Goal: Task Accomplishment & Management: Use online tool/utility

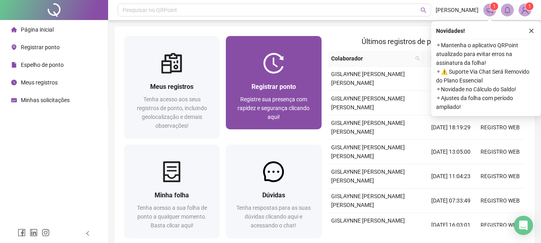
click at [273, 78] on div "Registrar ponto Registre sua presença com rapidez e segurança clicando aqui!" at bounding box center [273, 102] width 95 height 56
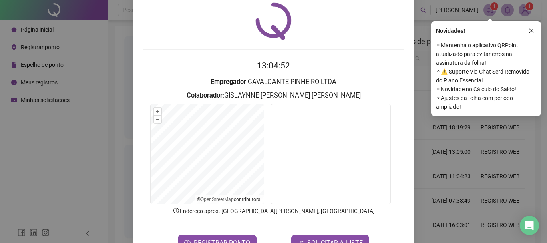
scroll to position [40, 0]
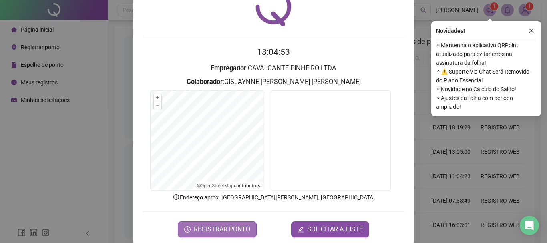
click at [216, 225] on span "REGISTRAR PONTO" at bounding box center [222, 230] width 56 height 10
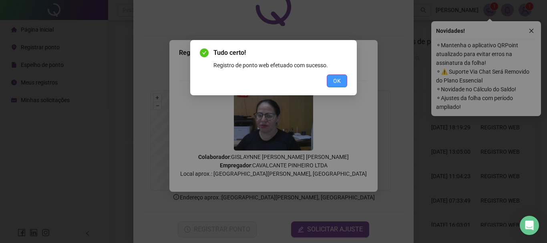
click at [337, 82] on span "OK" at bounding box center [337, 80] width 8 height 9
